Goal: Information Seeking & Learning: Learn about a topic

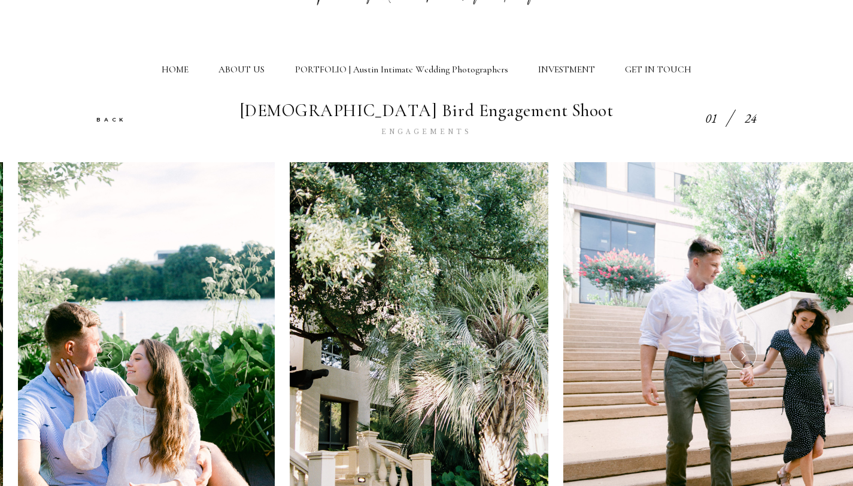
scroll to position [227, 0]
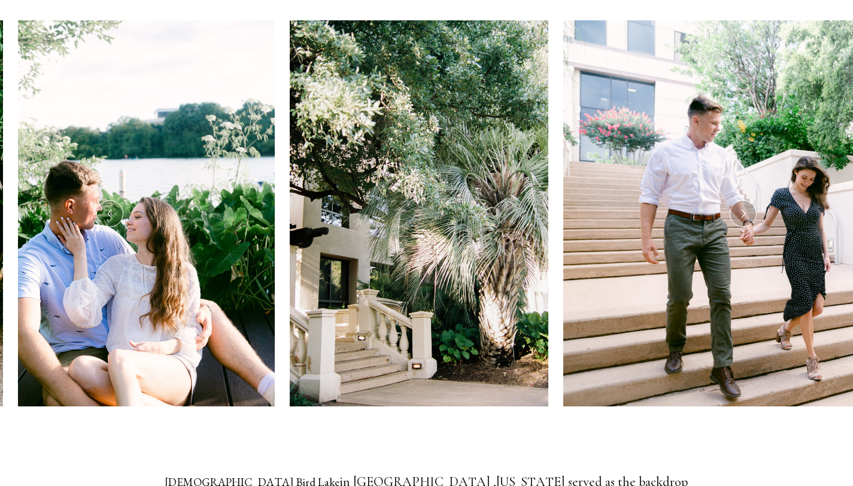
click at [745, 212] on icon at bounding box center [743, 214] width 10 height 14
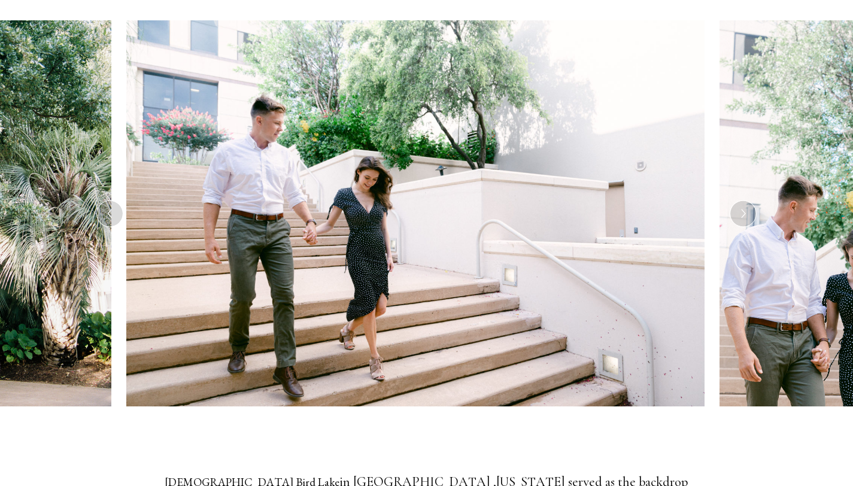
click at [745, 212] on icon at bounding box center [743, 214] width 10 height 14
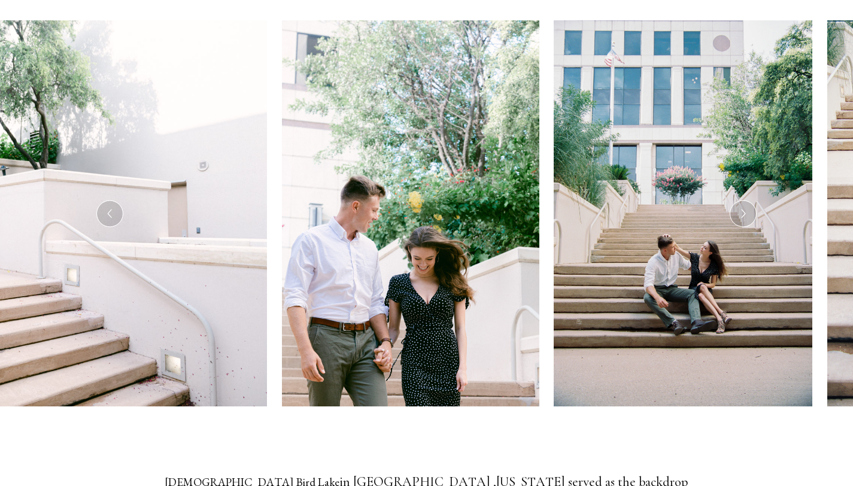
click at [745, 212] on icon at bounding box center [743, 214] width 10 height 14
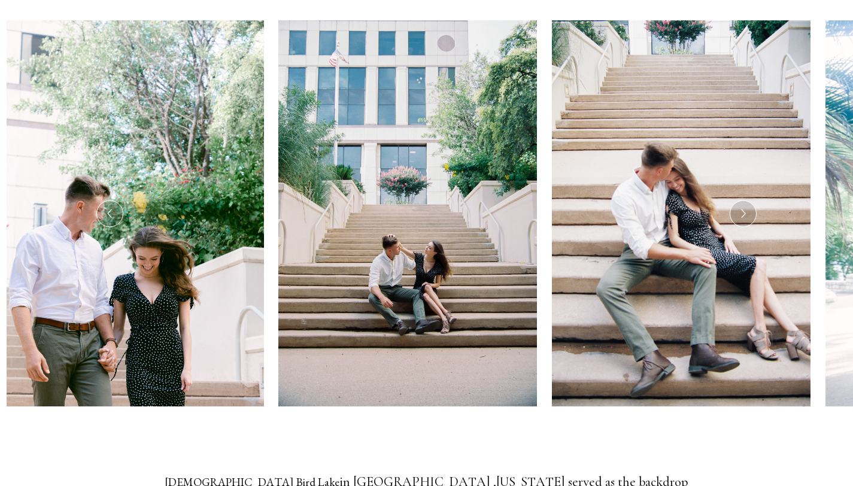
click at [745, 212] on icon at bounding box center [743, 214] width 10 height 14
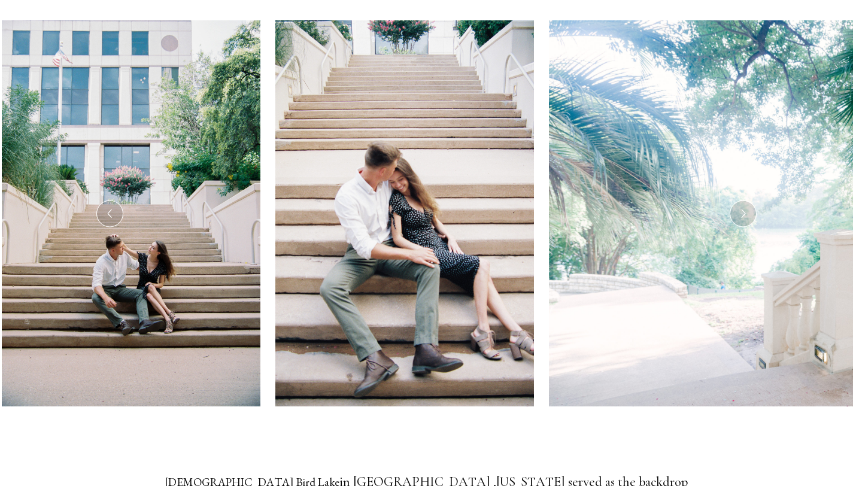
click at [745, 212] on icon at bounding box center [743, 214] width 10 height 14
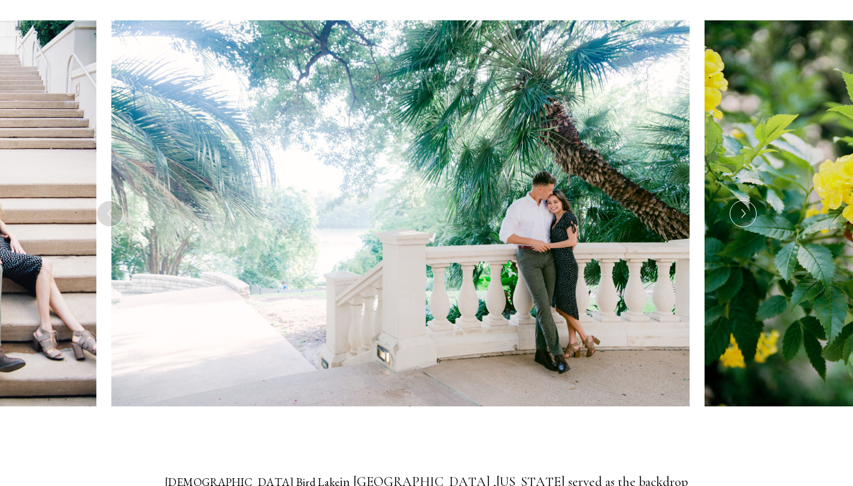
click at [743, 210] on icon at bounding box center [743, 214] width 10 height 14
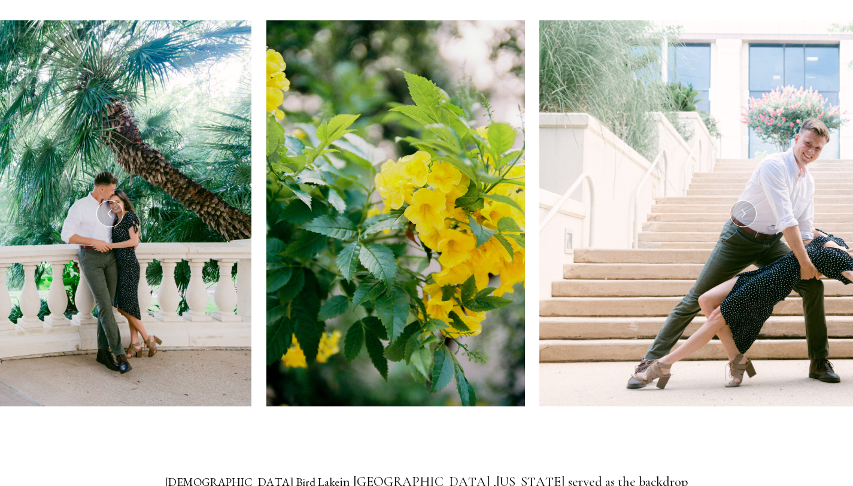
click at [743, 210] on icon at bounding box center [743, 214] width 10 height 14
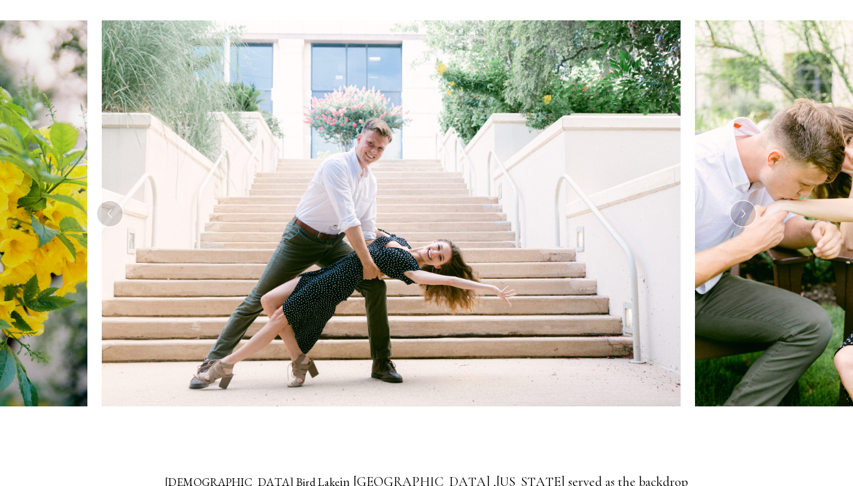
click at [743, 210] on icon at bounding box center [743, 214] width 10 height 14
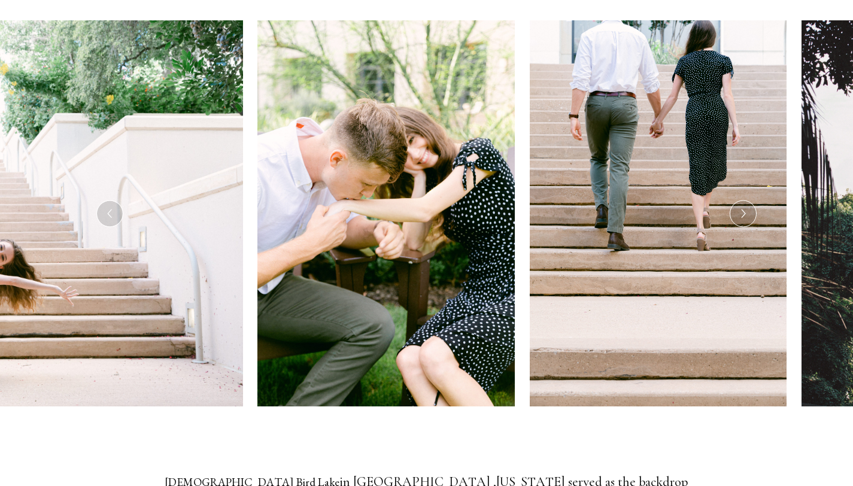
click at [743, 210] on icon at bounding box center [743, 214] width 10 height 14
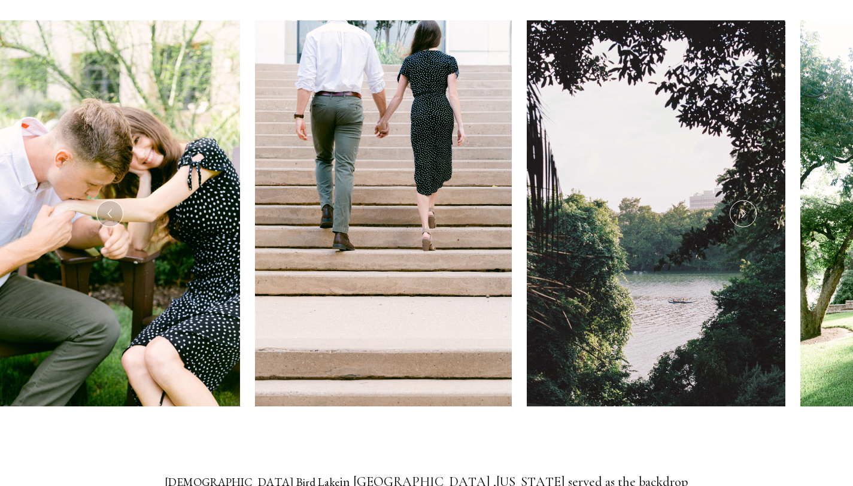
click at [743, 210] on icon at bounding box center [743, 214] width 10 height 14
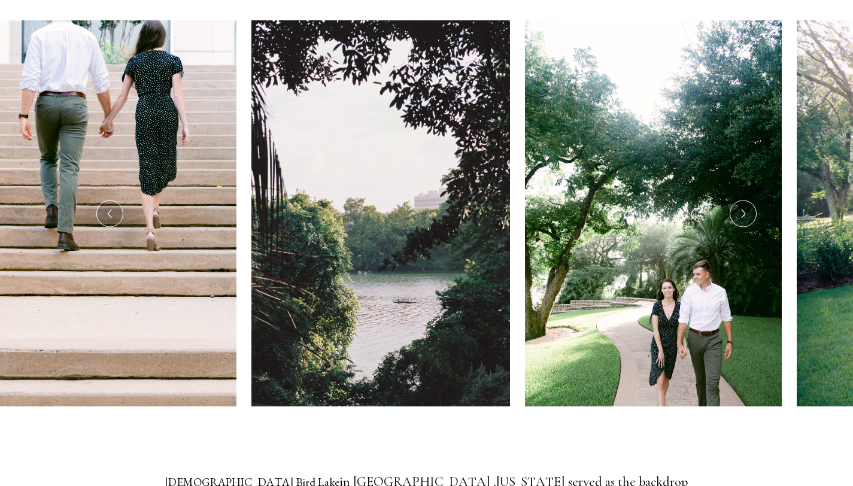
click at [743, 210] on icon at bounding box center [743, 214] width 10 height 14
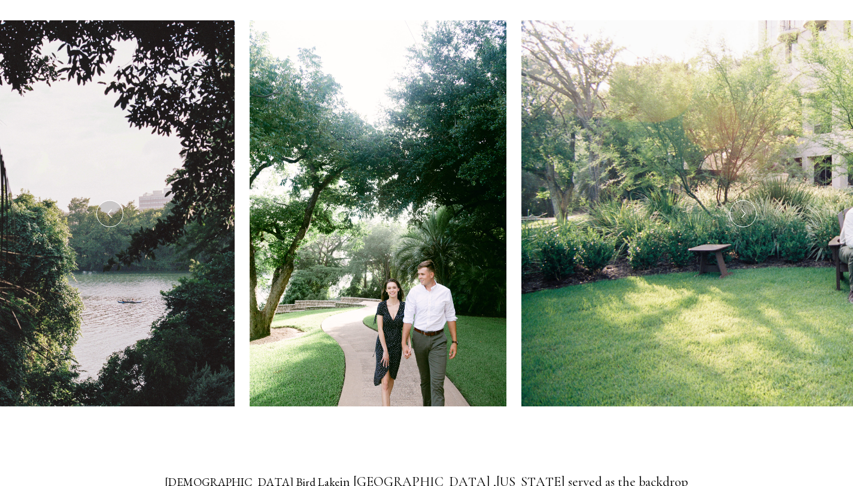
click at [743, 210] on icon at bounding box center [743, 214] width 10 height 14
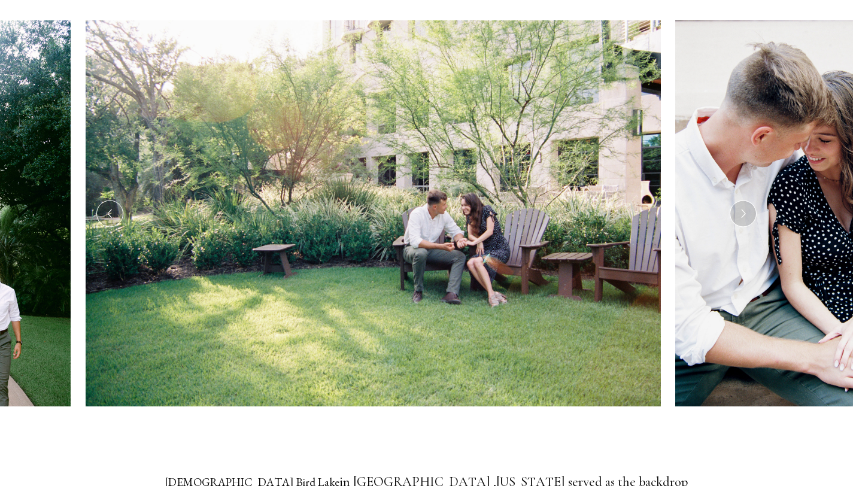
click at [743, 210] on icon at bounding box center [743, 214] width 10 height 14
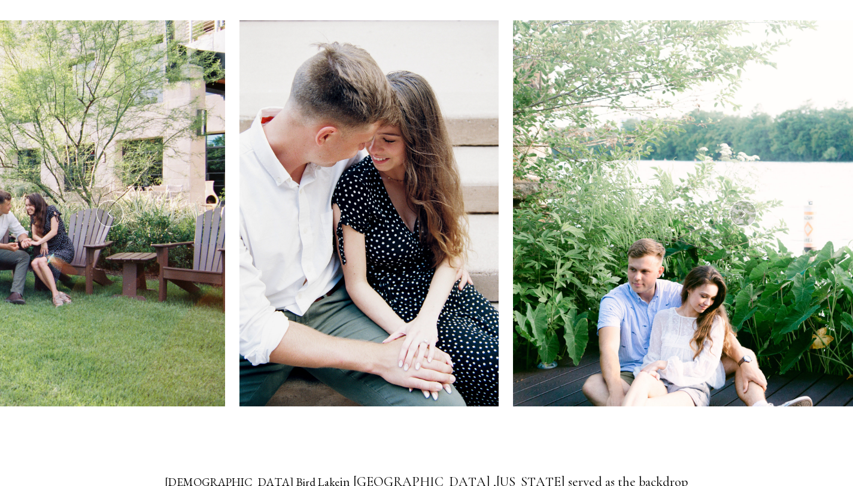
click at [743, 210] on icon at bounding box center [743, 214] width 10 height 14
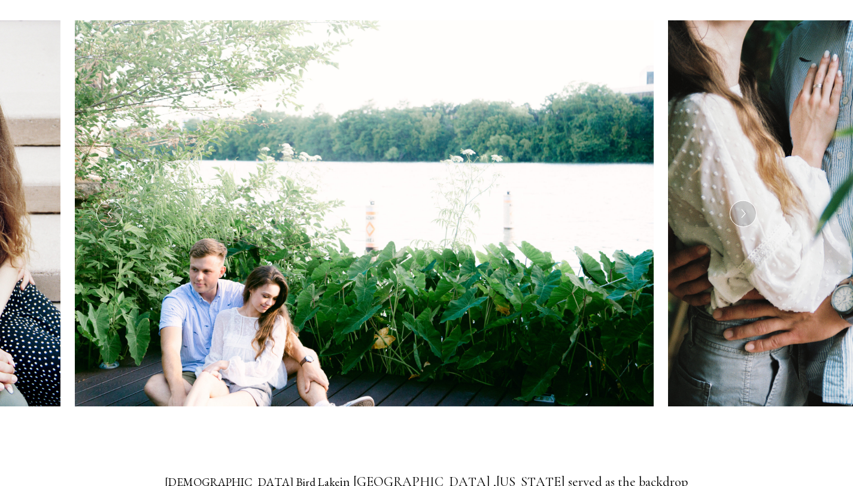
click at [743, 210] on icon at bounding box center [743, 214] width 10 height 14
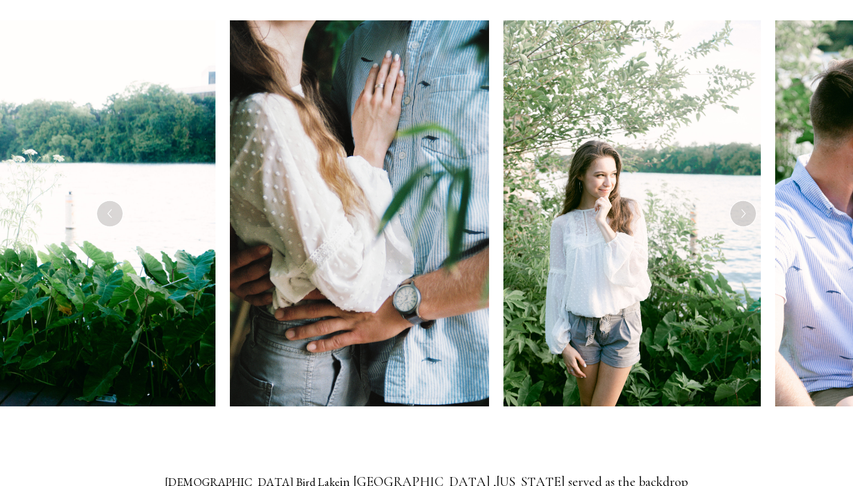
click at [743, 210] on icon at bounding box center [743, 214] width 10 height 14
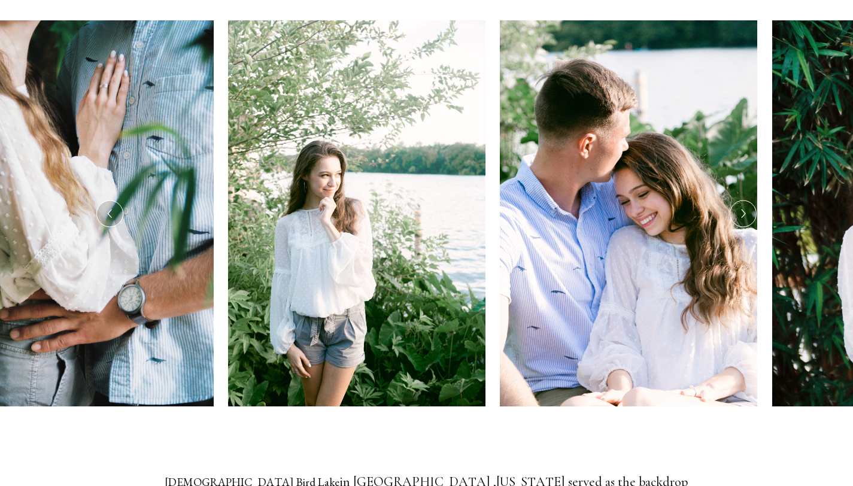
click at [743, 210] on icon at bounding box center [743, 214] width 10 height 14
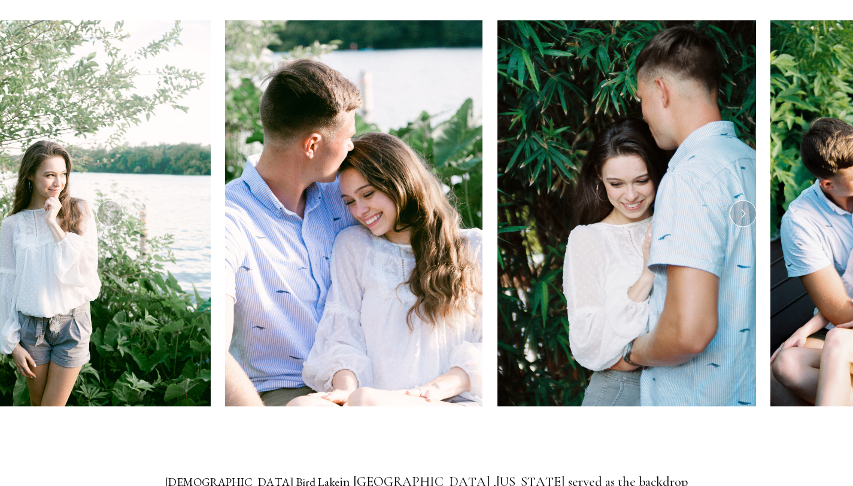
click at [743, 210] on icon at bounding box center [743, 214] width 10 height 14
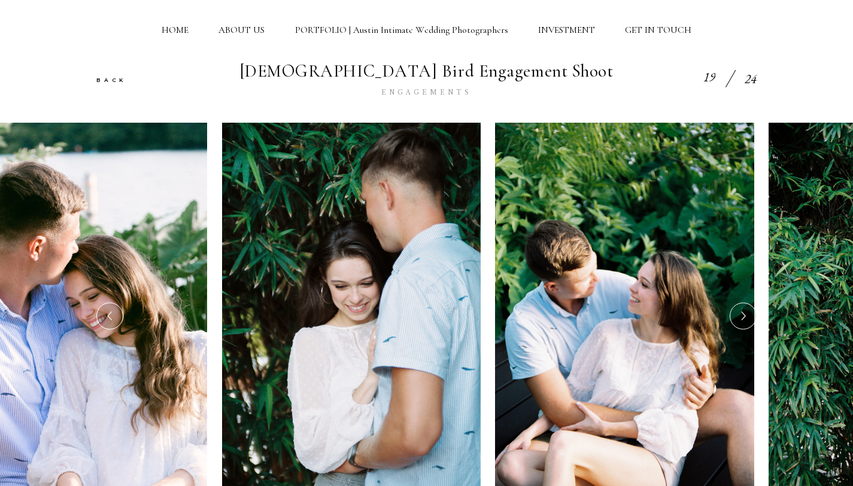
scroll to position [0, 0]
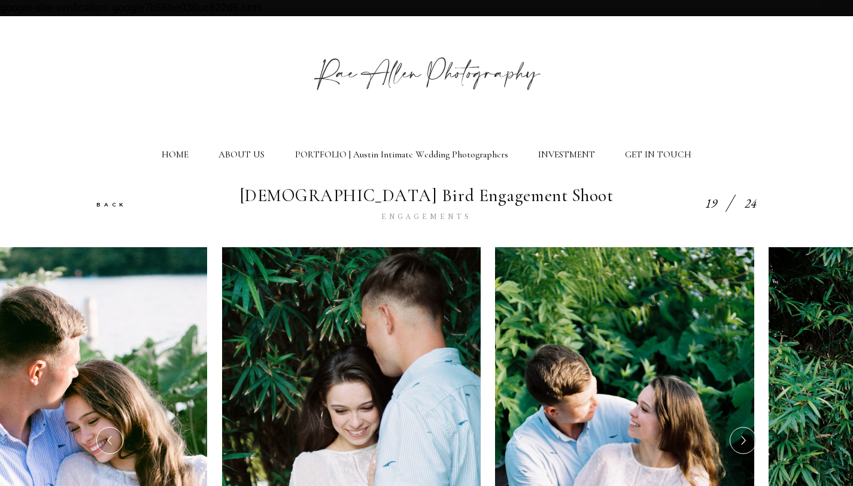
click at [572, 220] on div "BACK [DEMOGRAPHIC_DATA] Bird Engagement Shoot ENGAGEMENTS 19 24" at bounding box center [426, 217] width 853 height 62
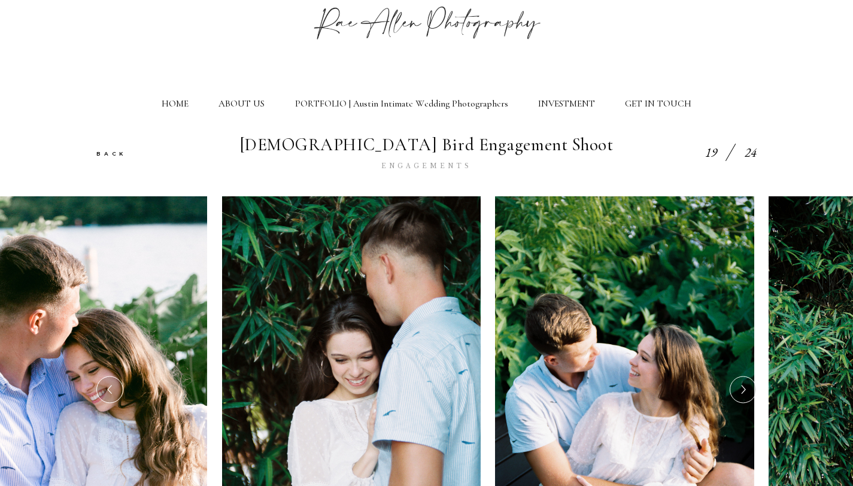
scroll to position [51, 0]
click at [743, 396] on icon at bounding box center [743, 389] width 10 height 14
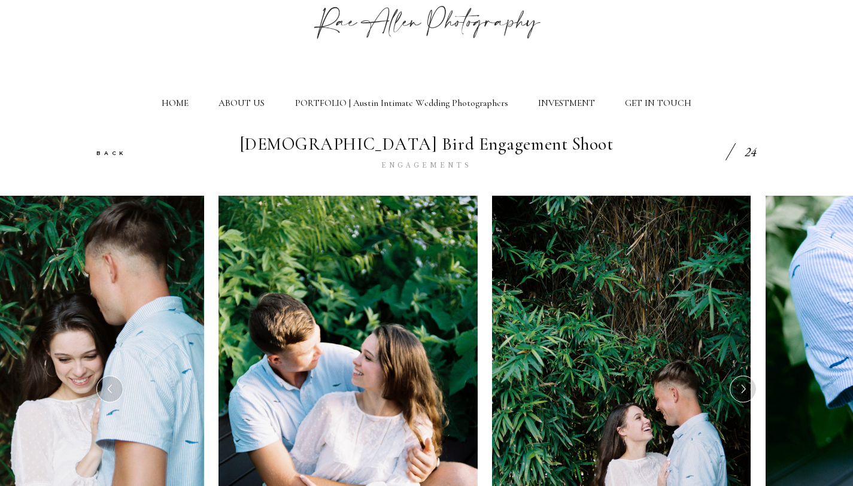
click at [743, 396] on icon at bounding box center [743, 389] width 10 height 14
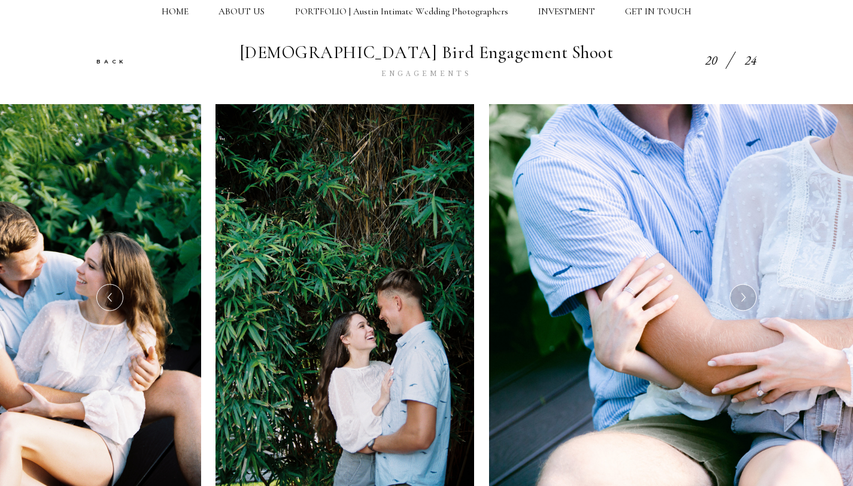
scroll to position [162, 0]
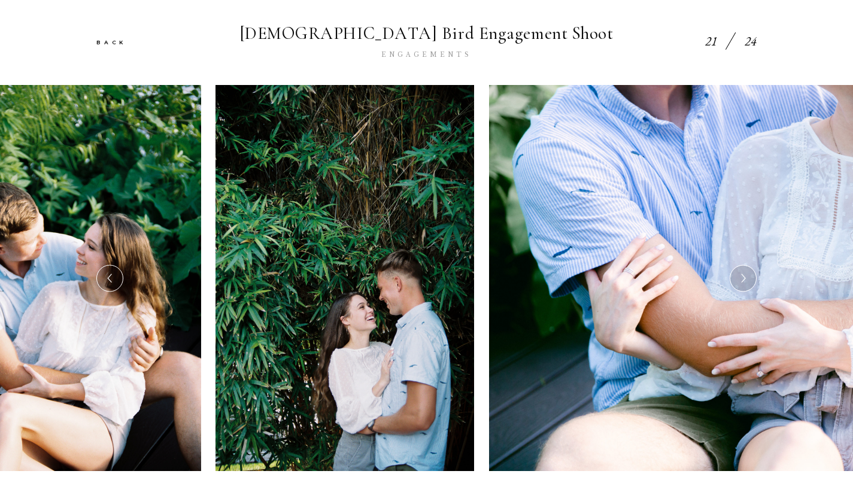
click at [747, 280] on icon at bounding box center [743, 278] width 10 height 14
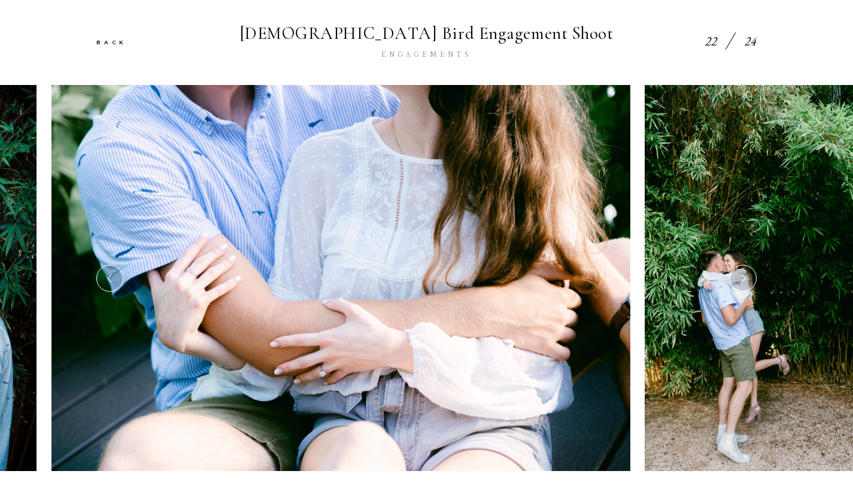
click at [747, 280] on icon at bounding box center [743, 278] width 10 height 14
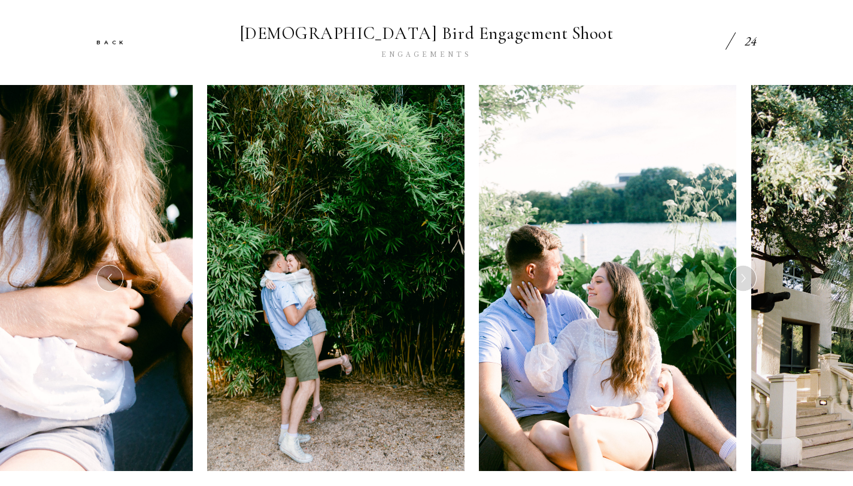
click at [747, 280] on icon at bounding box center [743, 278] width 10 height 14
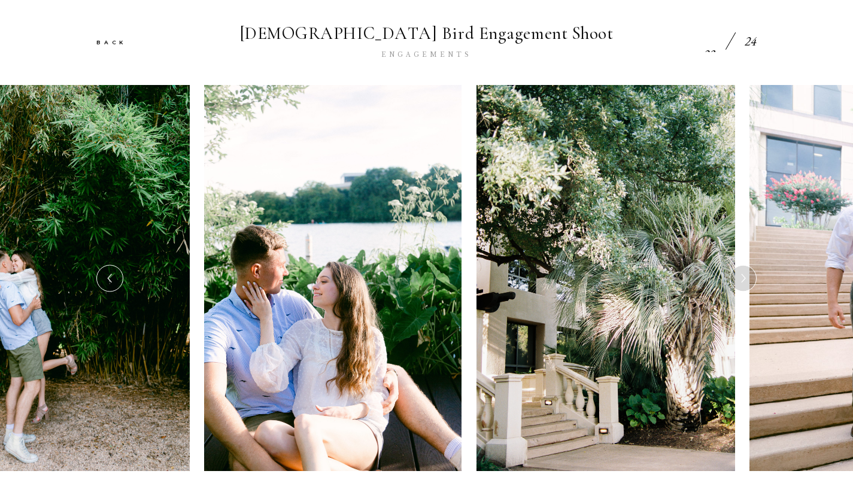
click at [747, 280] on icon at bounding box center [743, 278] width 10 height 14
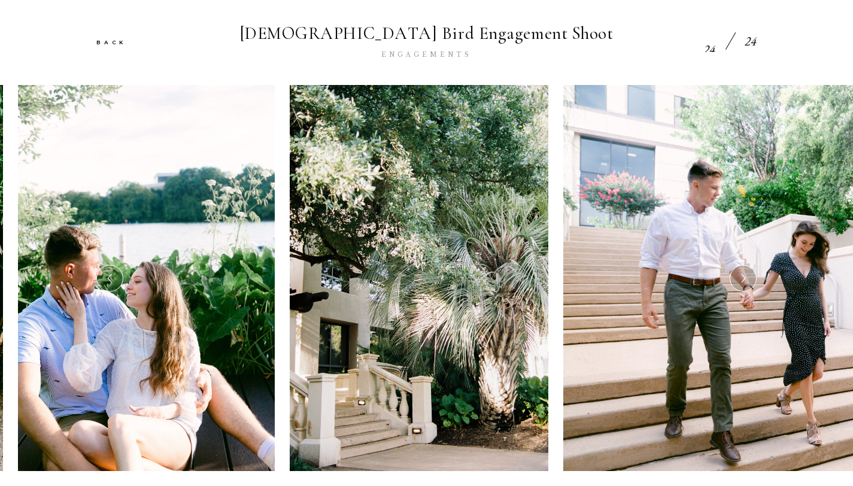
click at [747, 280] on icon at bounding box center [743, 278] width 10 height 14
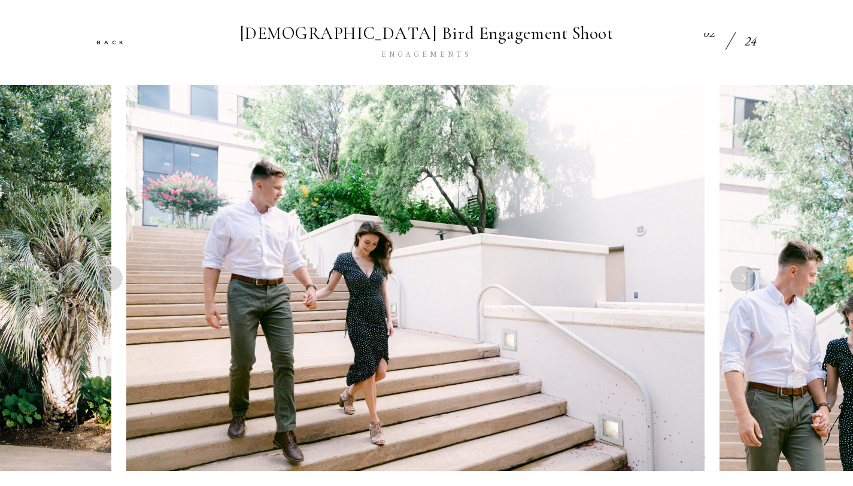
click at [604, 81] on div "BACK [DEMOGRAPHIC_DATA] Bird Engagement Shoot ENGAGEMENTS 02 24" at bounding box center [426, 54] width 853 height 62
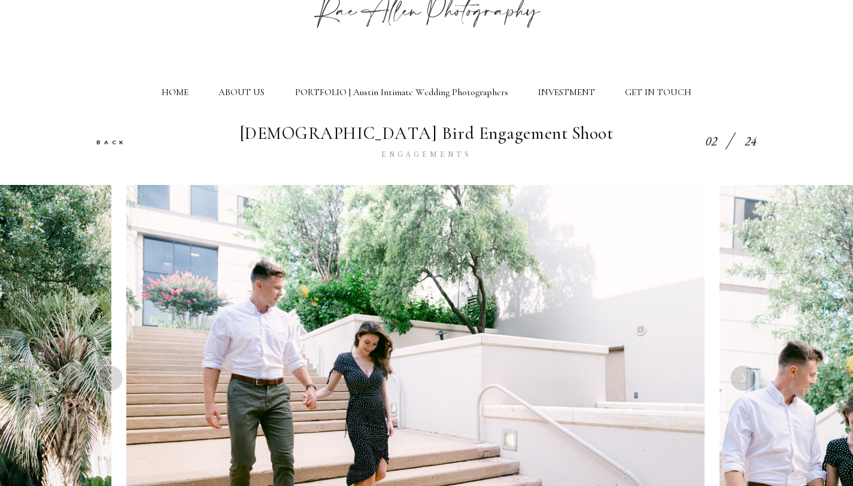
scroll to position [17, 0]
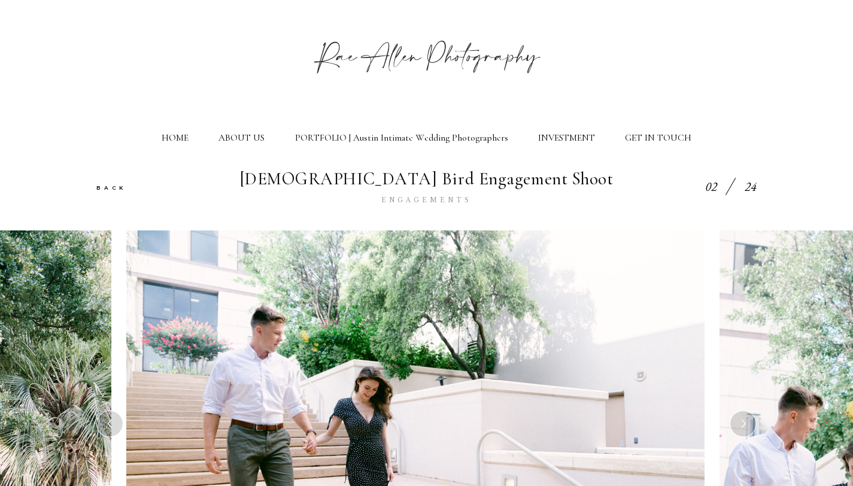
click at [577, 169] on div "HOME ABOUT US PORTFOLIO | Austin Intimate Wedding Photographers INVESTMENT GET …" at bounding box center [426, 83] width 853 height 169
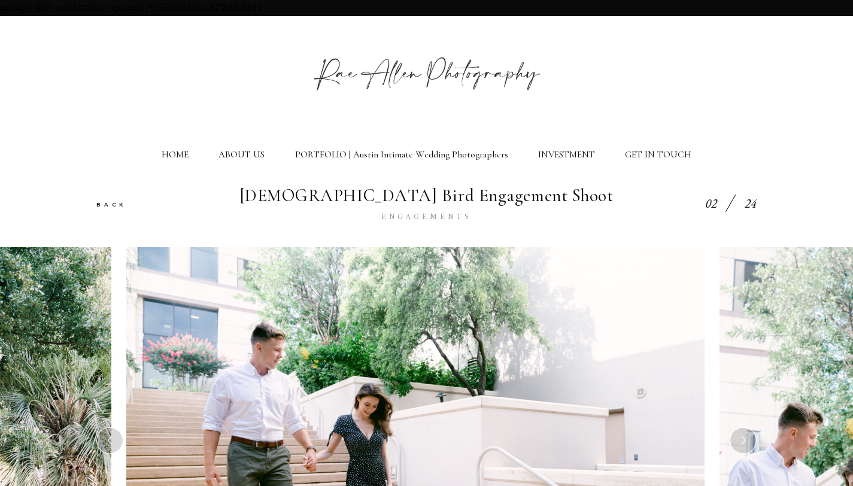
click at [560, 119] on div at bounding box center [426, 87] width 266 height 123
click at [567, 154] on link "INVESTMENT" at bounding box center [566, 154] width 57 height 11
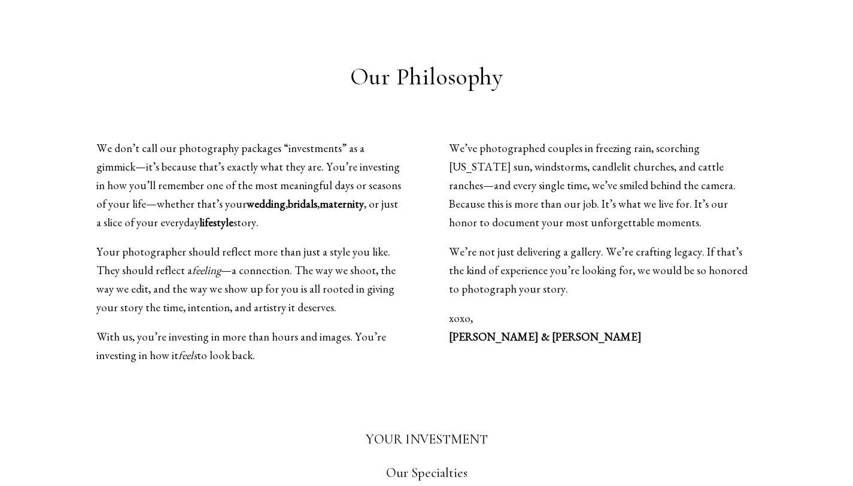
click at [429, 113] on div "Our Philosophy We don’t call our photography packages “investments” as a gimmic…" at bounding box center [426, 214] width 660 height 302
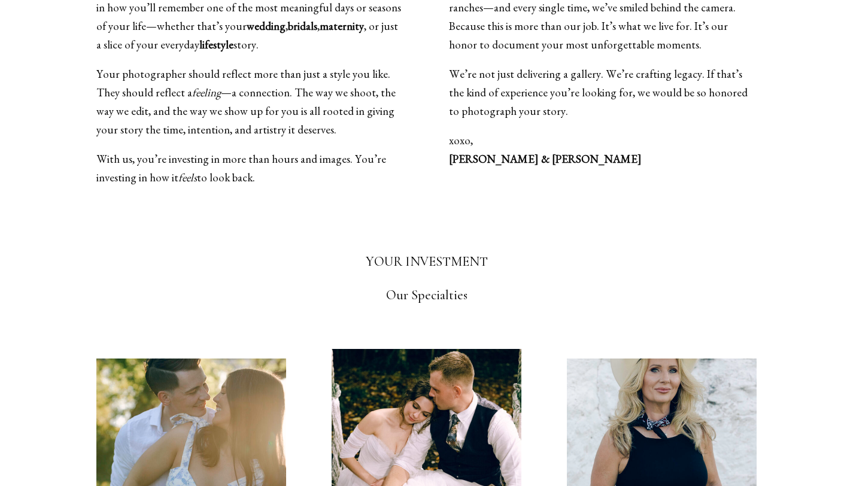
click at [429, 113] on div "We’ve photographed couples in freezing rain, scorching Texas sun, windstorms, c…" at bounding box center [592, 74] width 330 height 226
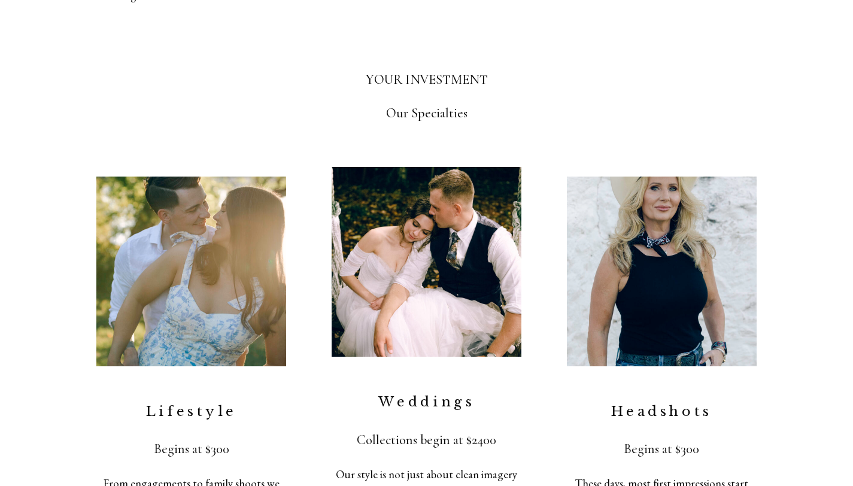
scroll to position [1105, 0]
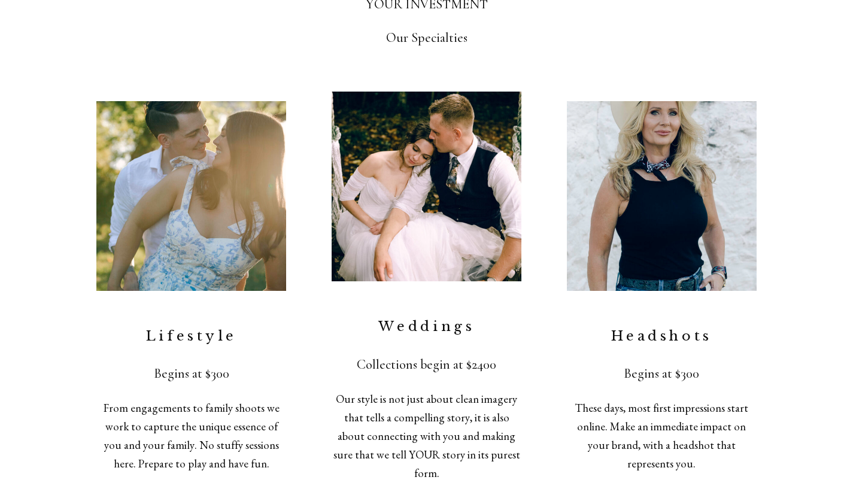
click at [423, 257] on img at bounding box center [427, 187] width 190 height 190
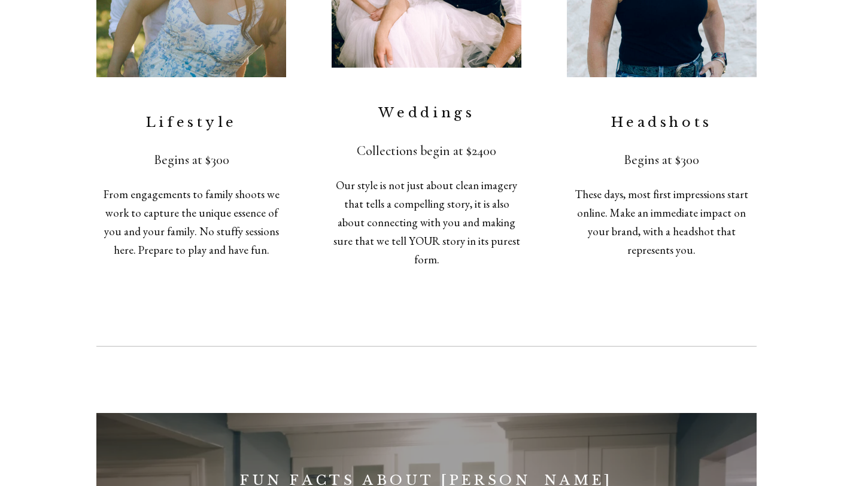
click at [522, 185] on div "Lifestyle Begins at $300 From engagements to family shoots we work to capture t…" at bounding box center [426, 78] width 660 height 401
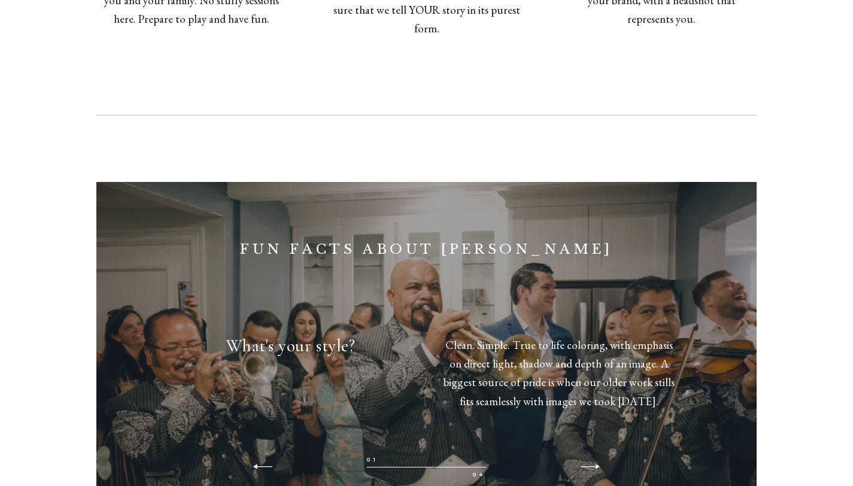
scroll to position [1580, 0]
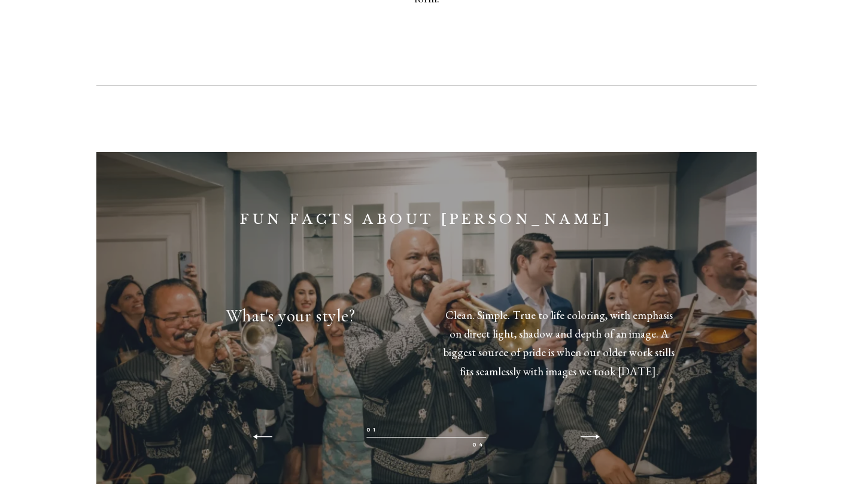
click at [560, 337] on p "Clean. Simple. True to life coloring, with emphasis on direct light, shadow and…" at bounding box center [559, 343] width 238 height 74
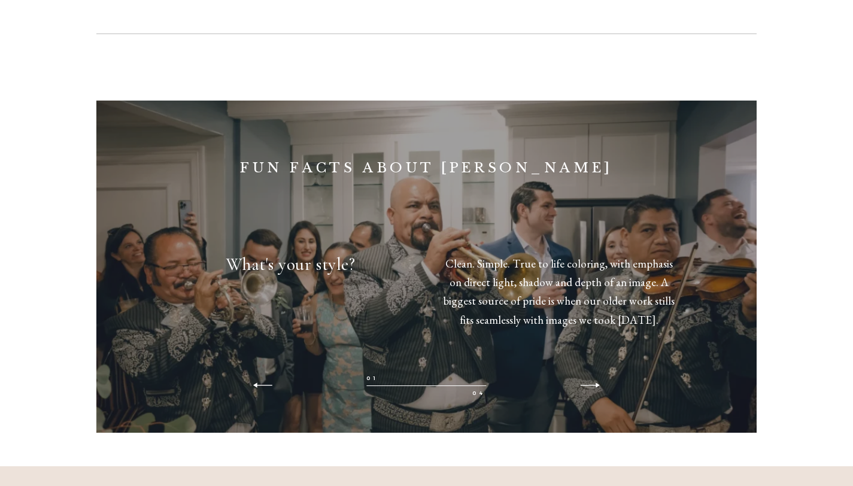
scroll to position [1761, 0]
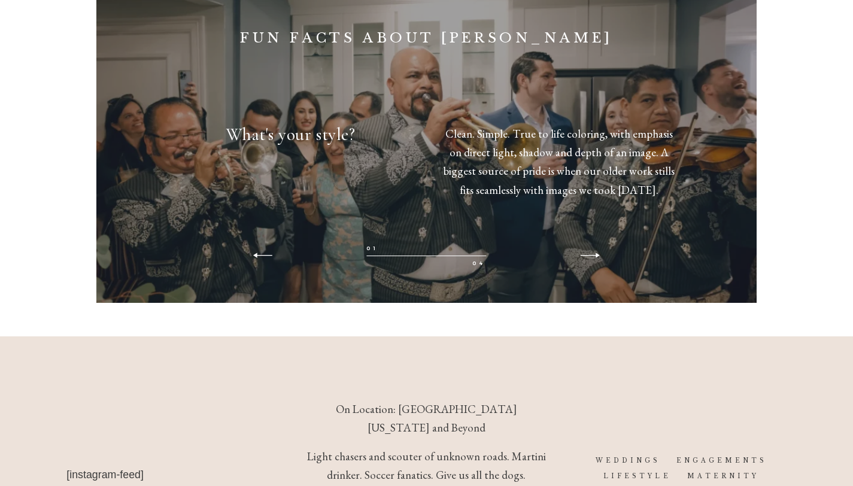
click at [820, 125] on div "FUN FACTS ABOUT RAE ALLEN What do we wish we could tell all my clients? This is…" at bounding box center [426, 137] width 853 height 399
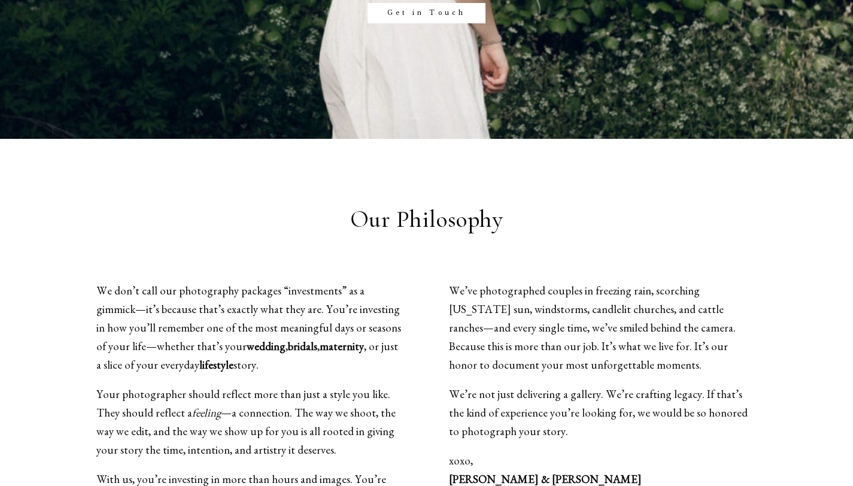
click at [572, 256] on div "Our Philosophy We don’t call our photography packages “investments” as a gimmic…" at bounding box center [426, 356] width 660 height 302
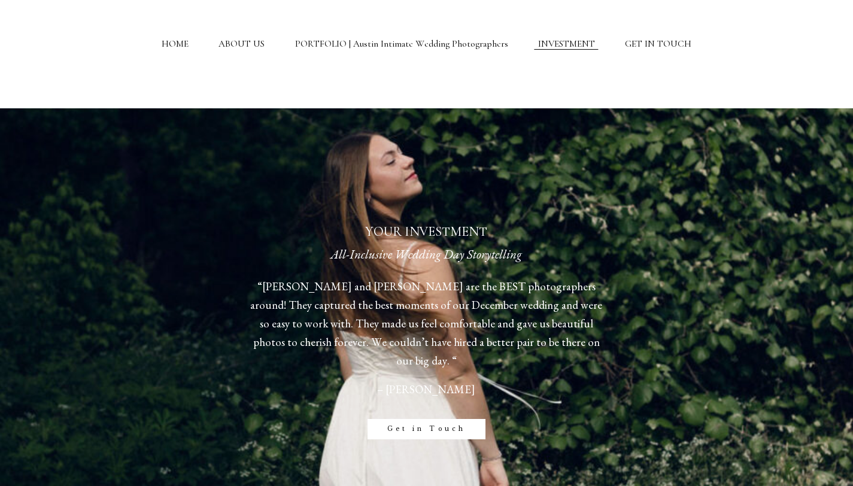
scroll to position [0, 0]
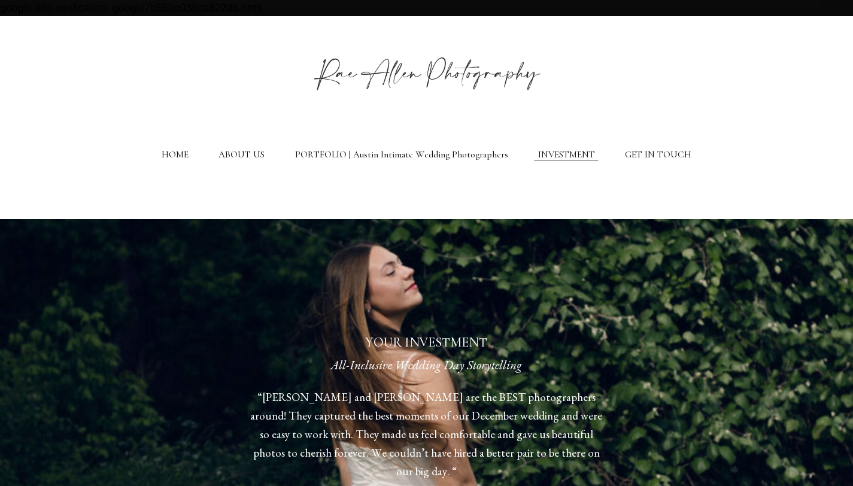
click at [472, 184] on div "HOME ABOUT US PORTFOLIO | Austin Intimate Wedding Photographers INVESTMENT GET …" at bounding box center [426, 100] width 853 height 169
click at [486, 202] on div "YOUR INVESTMENT All-Inclusive Wedding Day Storytelling “Sam and Eric are the BE…" at bounding box center [426, 442] width 853 height 513
